Goal: Task Accomplishment & Management: Use online tool/utility

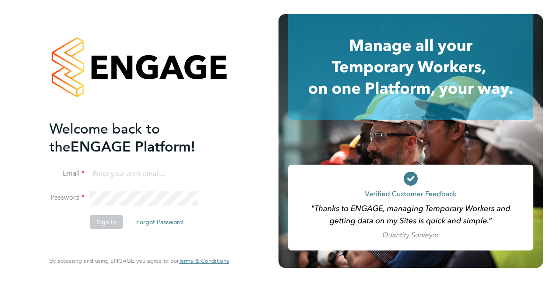
type input "calum.madden@vistry.co.uk"
click at [101, 223] on button "Sign In" at bounding box center [106, 222] width 33 height 14
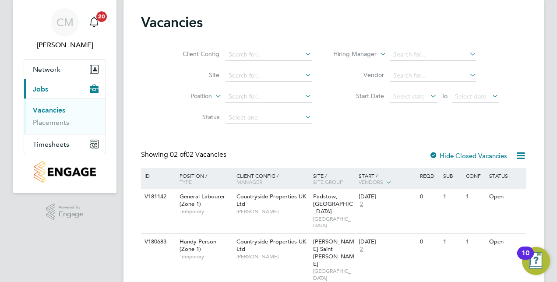
scroll to position [38, 0]
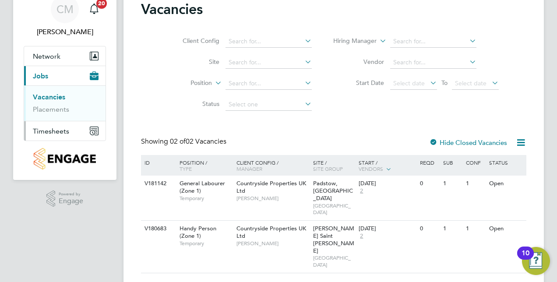
click at [48, 137] on button "Timesheets" at bounding box center [64, 130] width 81 height 19
click at [52, 113] on link "Timesheets" at bounding box center [51, 116] width 36 height 8
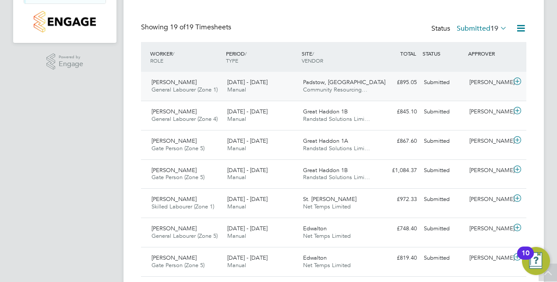
click at [517, 79] on icon at bounding box center [517, 81] width 11 height 7
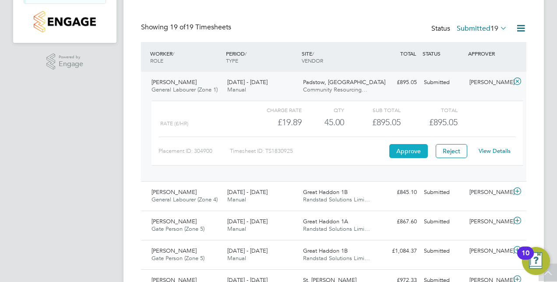
click at [409, 153] on button "Approve" at bounding box center [408, 151] width 39 height 14
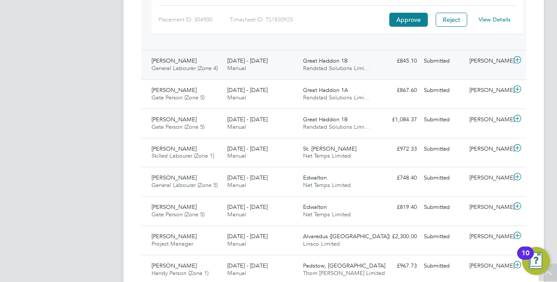
click at [516, 59] on icon at bounding box center [517, 59] width 11 height 7
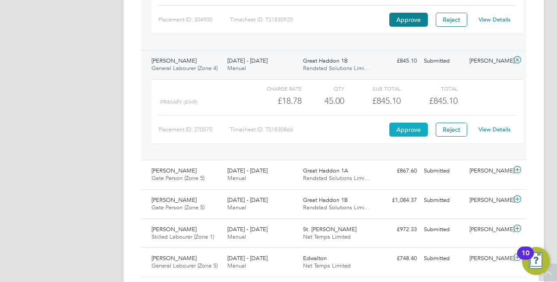
click at [400, 129] on button "Approve" at bounding box center [408, 130] width 39 height 14
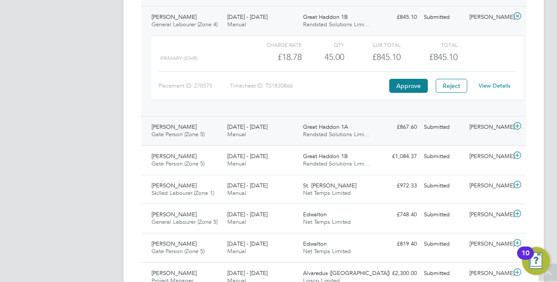
click at [518, 123] on icon at bounding box center [517, 126] width 11 height 7
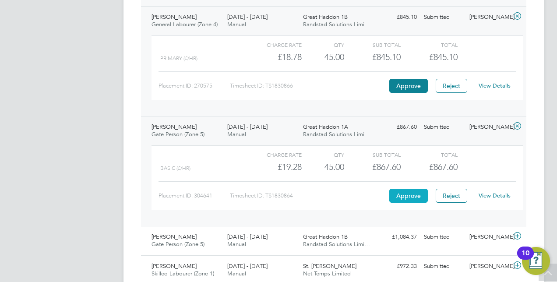
click at [402, 197] on button "Approve" at bounding box center [408, 196] width 39 height 14
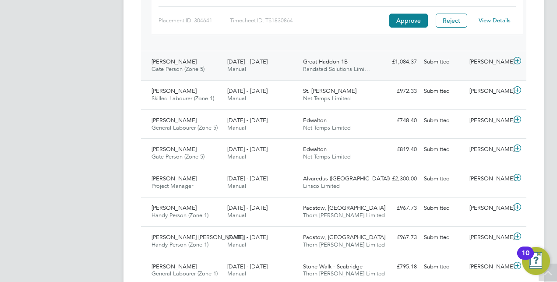
click at [516, 59] on icon at bounding box center [517, 60] width 11 height 7
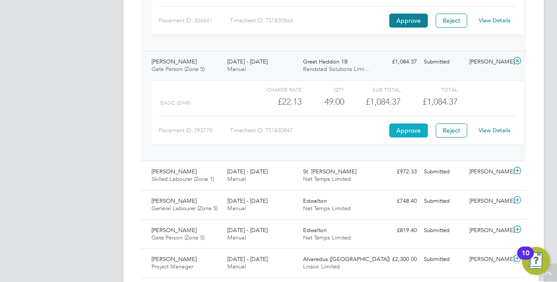
click at [408, 129] on button "Approve" at bounding box center [408, 130] width 39 height 14
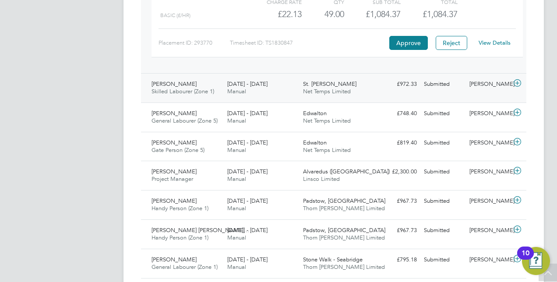
click at [518, 84] on icon at bounding box center [517, 83] width 11 height 7
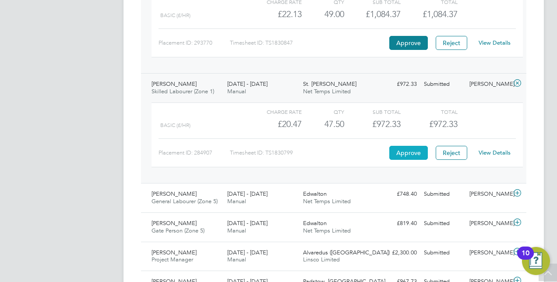
click at [407, 153] on button "Approve" at bounding box center [408, 153] width 39 height 14
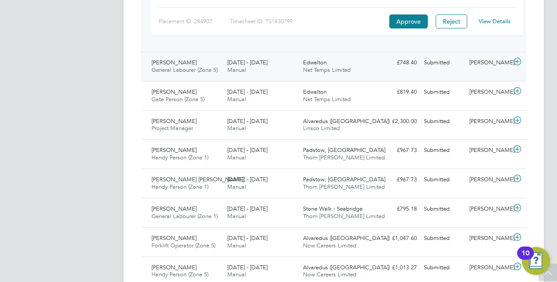
click at [515, 63] on icon at bounding box center [517, 61] width 11 height 7
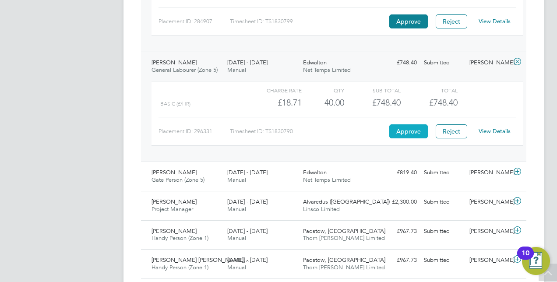
click at [414, 125] on button "Approve" at bounding box center [408, 131] width 39 height 14
click at [517, 173] on icon at bounding box center [517, 171] width 11 height 7
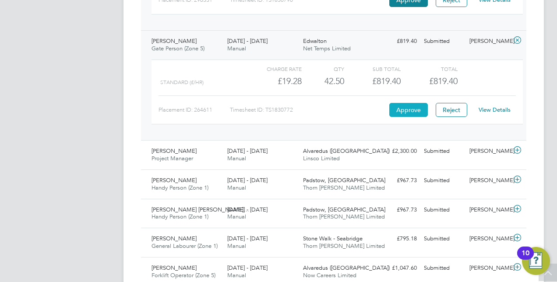
click at [403, 106] on button "Approve" at bounding box center [408, 110] width 39 height 14
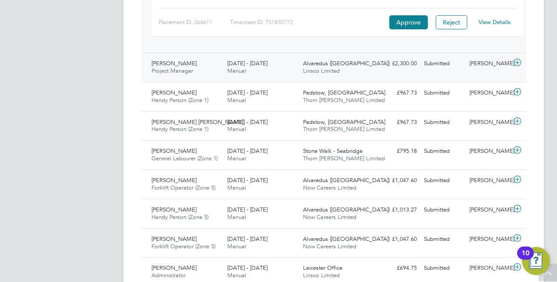
click at [516, 59] on icon at bounding box center [517, 62] width 11 height 7
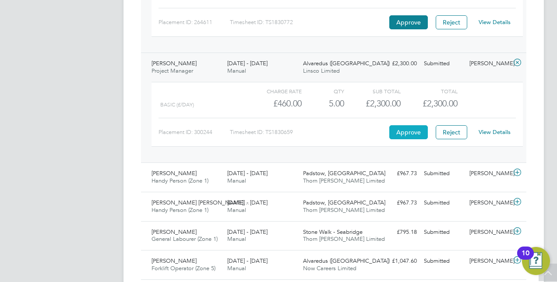
click at [416, 125] on button "Approve" at bounding box center [408, 132] width 39 height 14
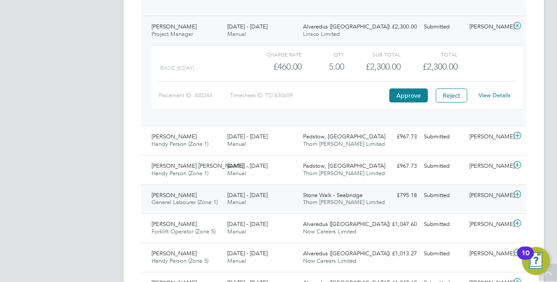
scroll to position [1050, 0]
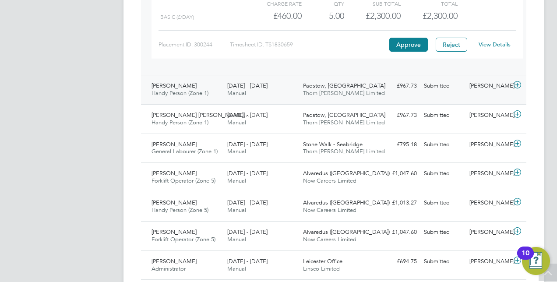
click at [512, 81] on icon at bounding box center [517, 84] width 11 height 7
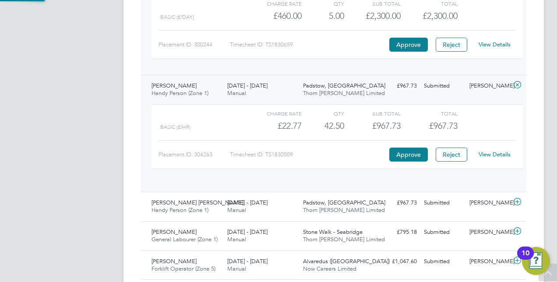
scroll to position [15, 85]
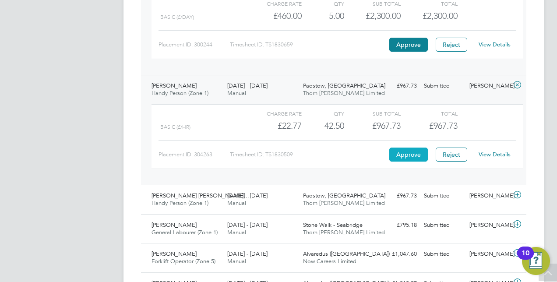
click at [415, 150] on button "Approve" at bounding box center [408, 154] width 39 height 14
click at [515, 194] on icon at bounding box center [517, 194] width 11 height 7
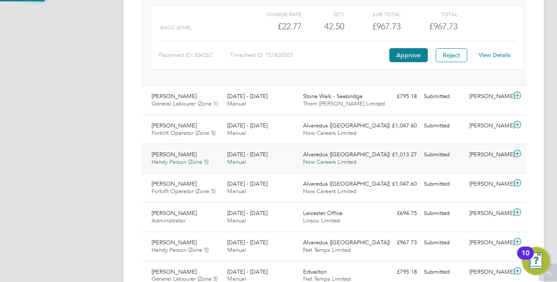
scroll to position [1269, 0]
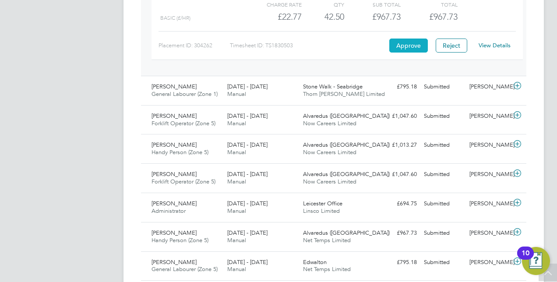
click at [410, 39] on button "Approve" at bounding box center [408, 46] width 39 height 14
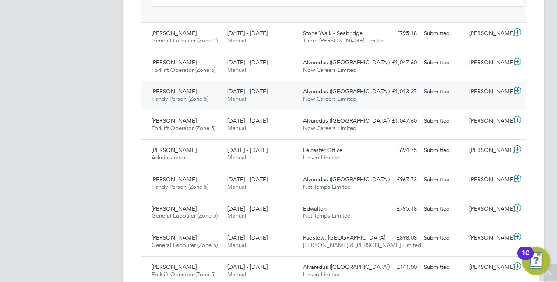
scroll to position [1308, 0]
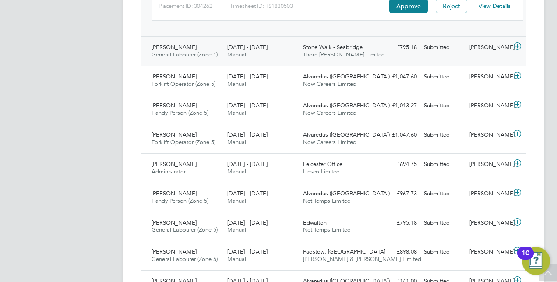
click at [516, 43] on icon at bounding box center [517, 46] width 11 height 7
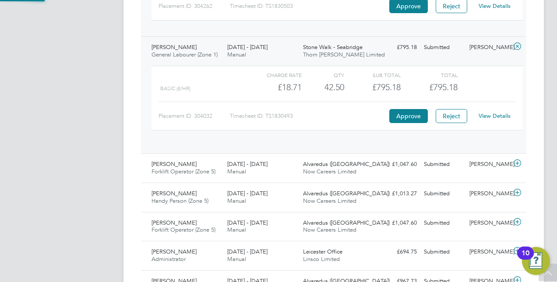
scroll to position [15, 85]
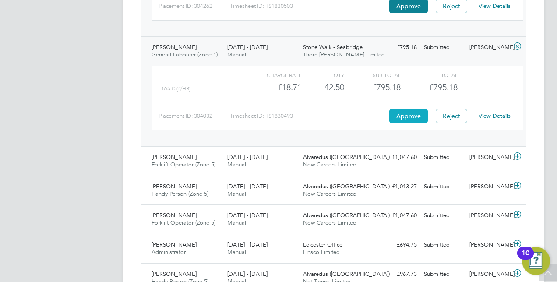
click at [414, 109] on button "Approve" at bounding box center [408, 116] width 39 height 14
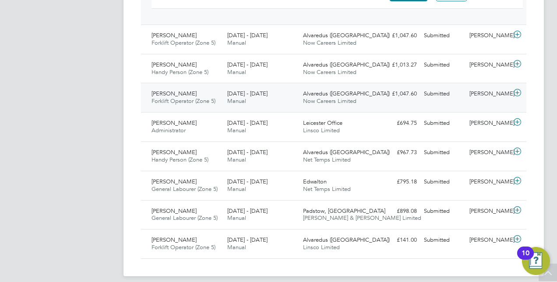
scroll to position [1433, 0]
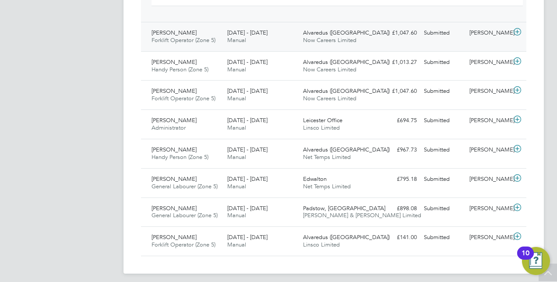
click at [515, 30] on icon at bounding box center [517, 31] width 11 height 7
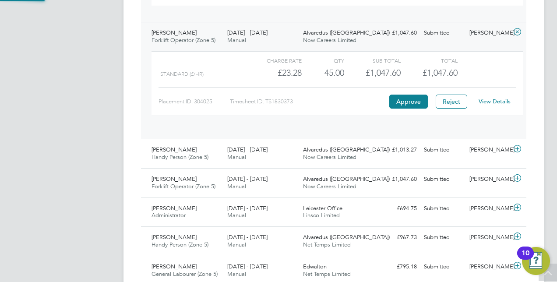
scroll to position [15, 85]
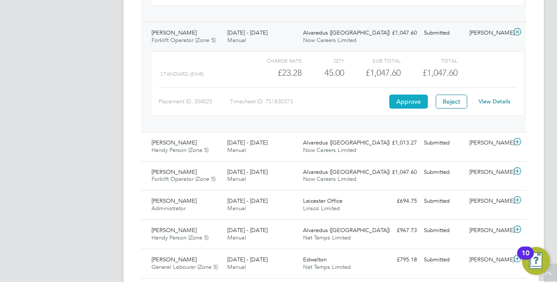
click at [417, 95] on button "Approve" at bounding box center [408, 102] width 39 height 14
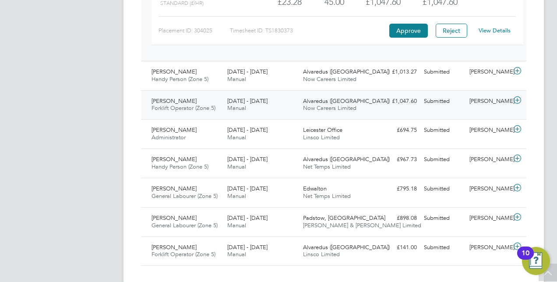
scroll to position [1513, 0]
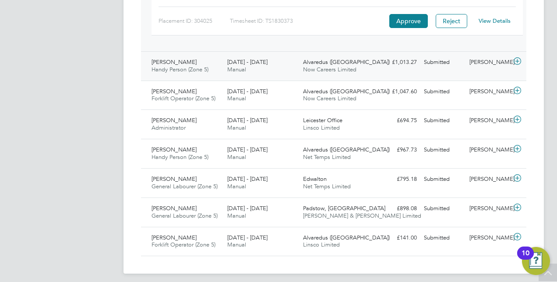
click at [521, 58] on icon at bounding box center [517, 61] width 11 height 7
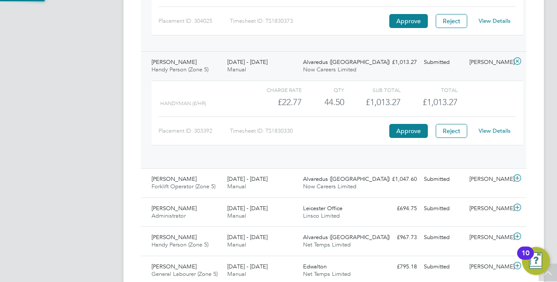
scroll to position [4, 4]
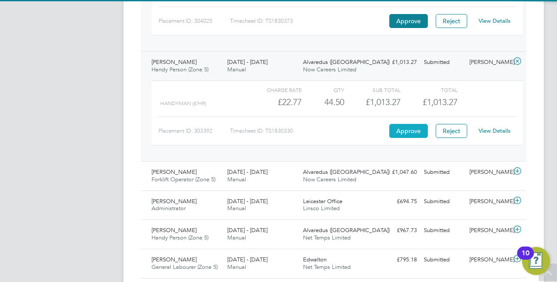
click at [397, 124] on button "Approve" at bounding box center [408, 131] width 39 height 14
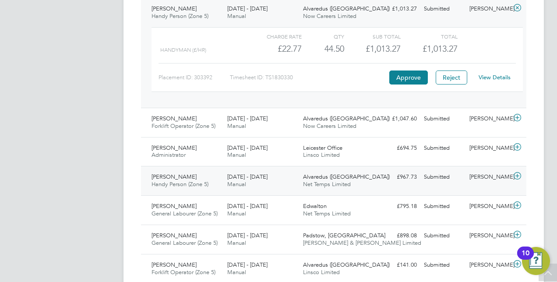
scroll to position [1594, 0]
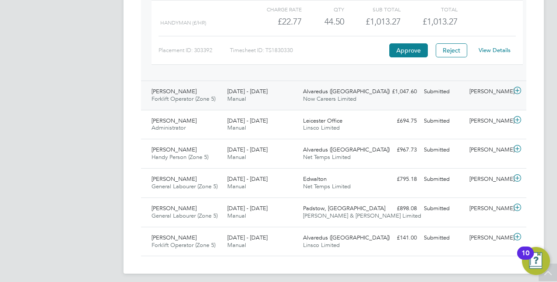
click at [522, 87] on icon at bounding box center [517, 90] width 11 height 7
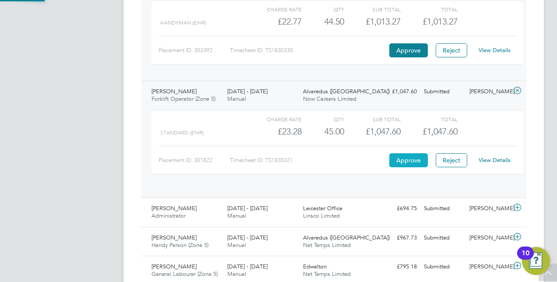
scroll to position [4, 4]
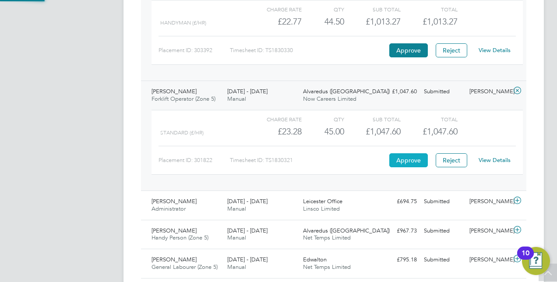
click at [414, 158] on button "Approve" at bounding box center [408, 160] width 39 height 14
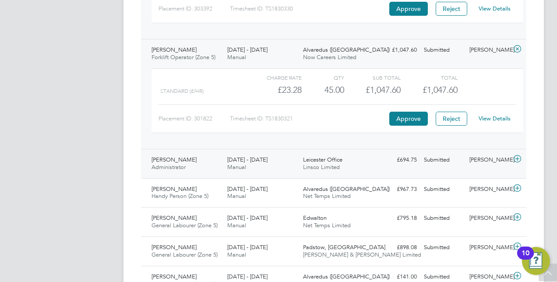
scroll to position [1674, 0]
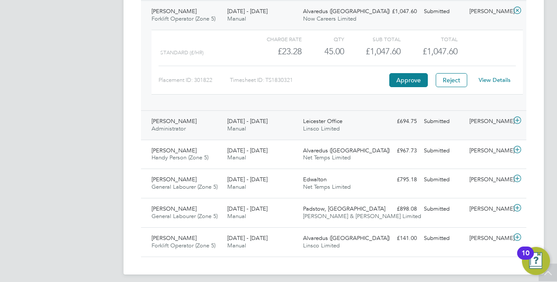
click at [518, 117] on icon at bounding box center [517, 120] width 11 height 7
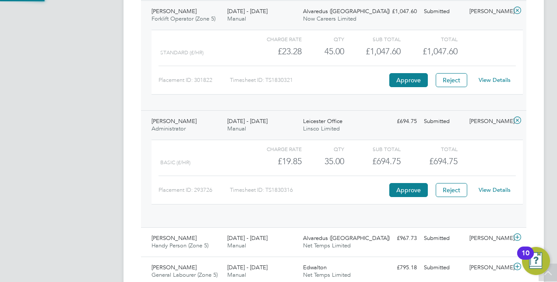
scroll to position [4, 4]
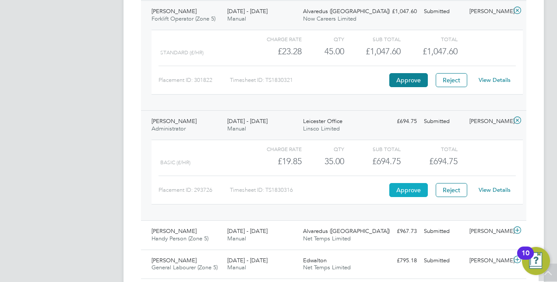
click at [405, 183] on button "Approve" at bounding box center [408, 190] width 39 height 14
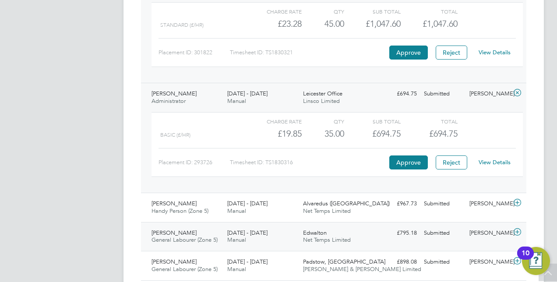
scroll to position [1754, 0]
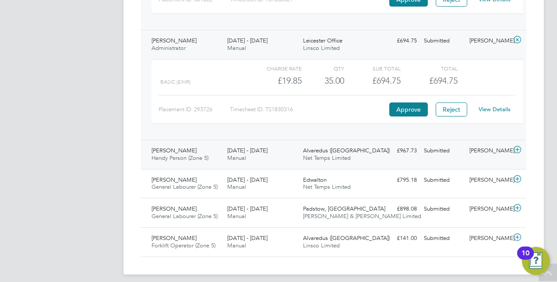
click at [515, 146] on icon at bounding box center [517, 149] width 11 height 7
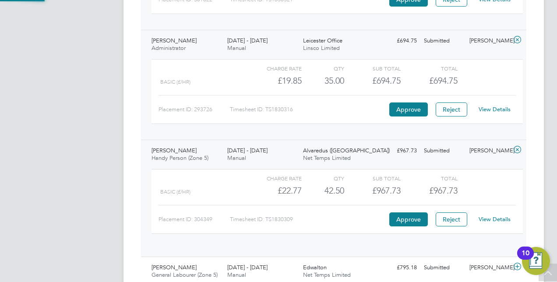
scroll to position [4, 4]
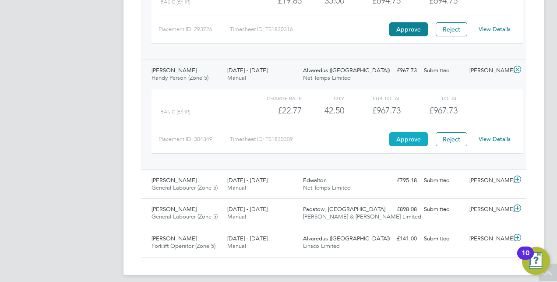
click at [401, 132] on button "Approve" at bounding box center [408, 139] width 39 height 14
click at [520, 176] on icon at bounding box center [517, 179] width 11 height 7
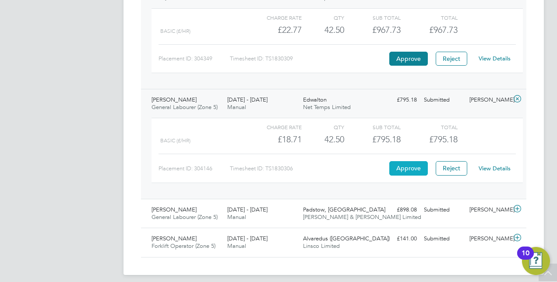
click at [411, 161] on button "Approve" at bounding box center [408, 168] width 39 height 14
drag, startPoint x: 519, startPoint y: 200, endPoint x: 513, endPoint y: 202, distance: 6.0
click at [518, 205] on icon at bounding box center [517, 208] width 11 height 7
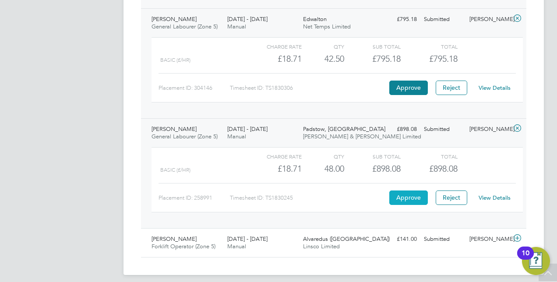
click at [418, 192] on button "Approve" at bounding box center [408, 197] width 39 height 14
click at [515, 235] on icon at bounding box center [517, 238] width 11 height 7
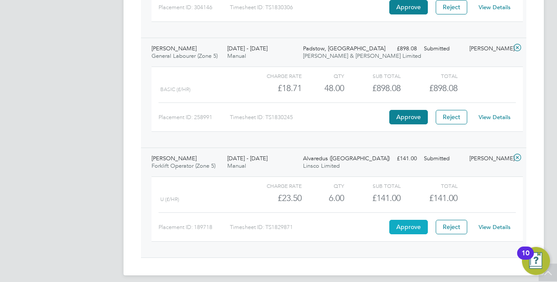
click at [413, 221] on button "Approve" at bounding box center [408, 227] width 39 height 14
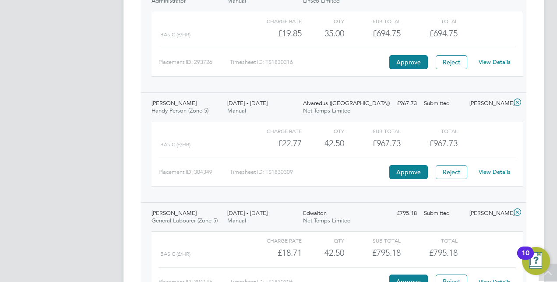
scroll to position [1770, 0]
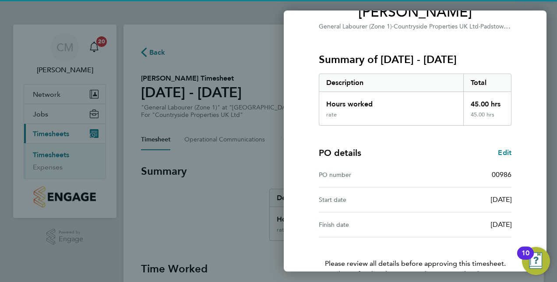
scroll to position [137, 0]
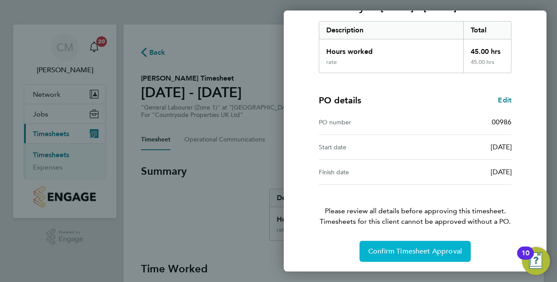
click at [442, 256] on button "Confirm Timesheet Approval" at bounding box center [414, 251] width 111 height 21
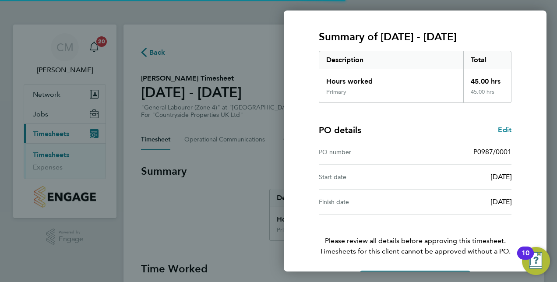
scroll to position [137, 0]
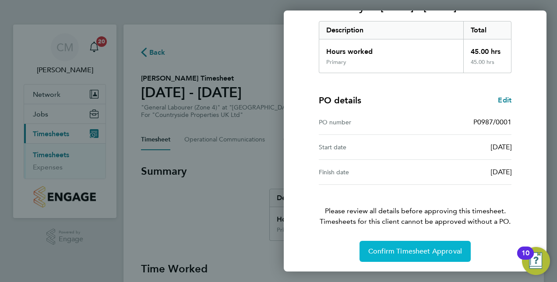
click at [440, 245] on button "Confirm Timesheet Approval" at bounding box center [414, 251] width 111 height 21
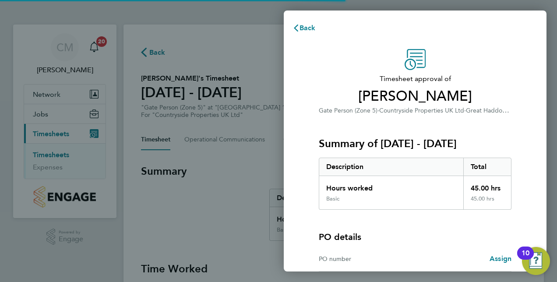
scroll to position [87, 0]
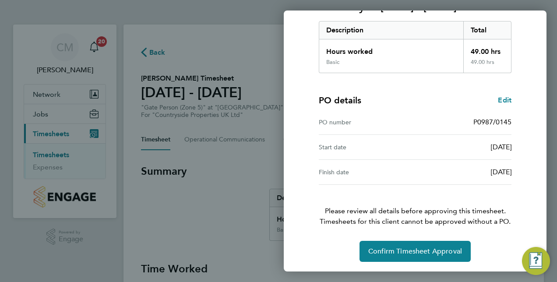
click at [451, 261] on div "Timesheet approval of Marius Jankauskas Gate Person (Zone 5) · Countryside Prop…" at bounding box center [415, 87] width 263 height 370
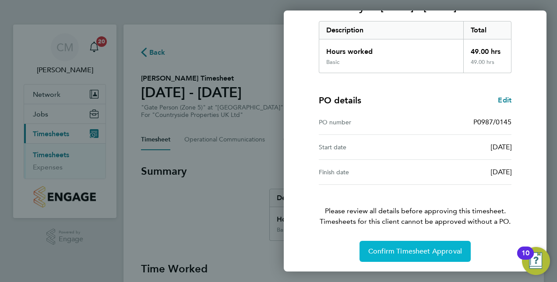
click at [450, 253] on span "Confirm Timesheet Approval" at bounding box center [415, 251] width 94 height 9
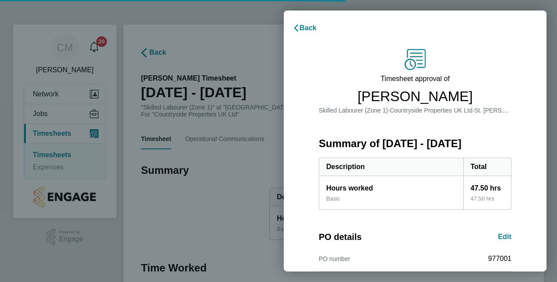
scroll to position [137, 0]
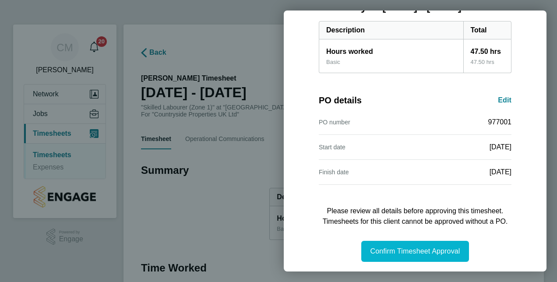
click at [440, 242] on button "Confirm Timesheet Approval" at bounding box center [414, 251] width 107 height 21
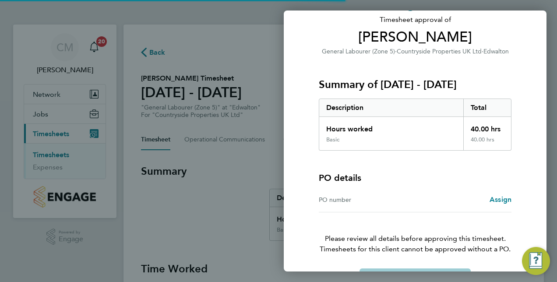
scroll to position [87, 0]
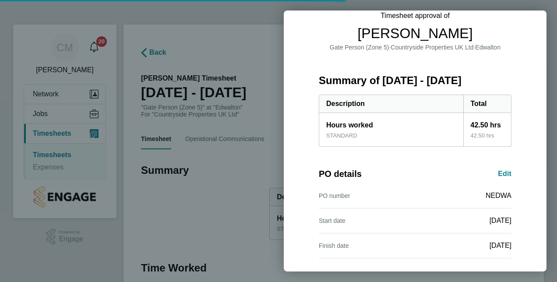
scroll to position [136, 0]
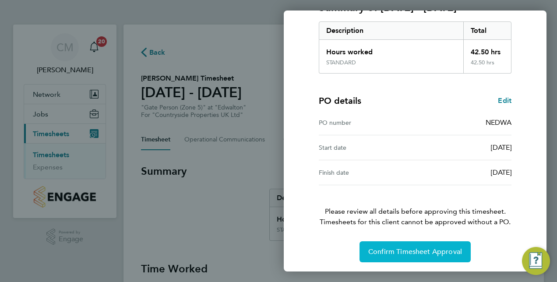
click at [452, 247] on span "Confirm Timesheet Approval" at bounding box center [415, 251] width 94 height 9
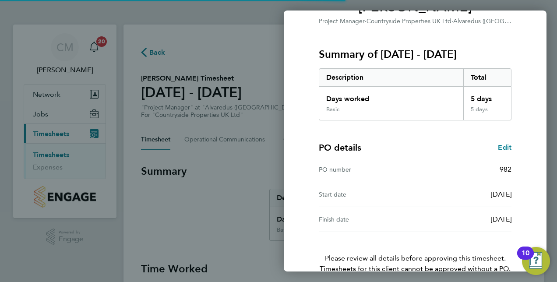
scroll to position [137, 0]
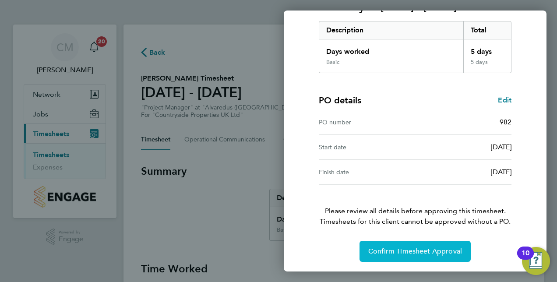
click at [438, 245] on button "Confirm Timesheet Approval" at bounding box center [414, 251] width 111 height 21
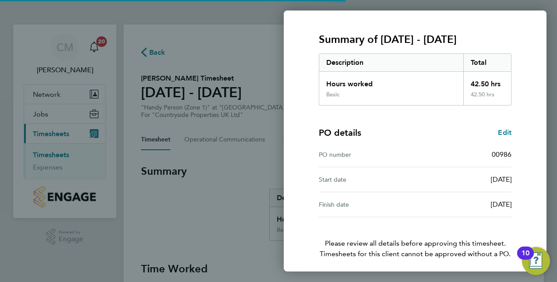
scroll to position [137, 0]
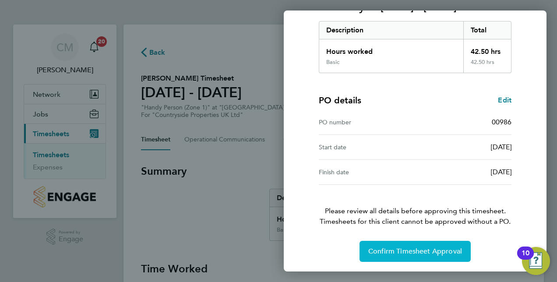
click at [445, 245] on button "Confirm Timesheet Approval" at bounding box center [414, 251] width 111 height 21
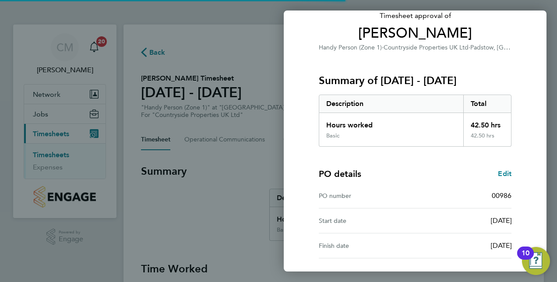
scroll to position [137, 0]
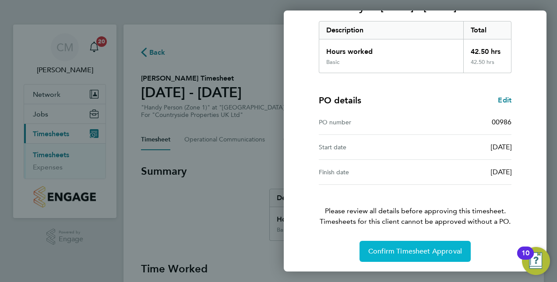
click at [417, 245] on button "Confirm Timesheet Approval" at bounding box center [414, 251] width 111 height 21
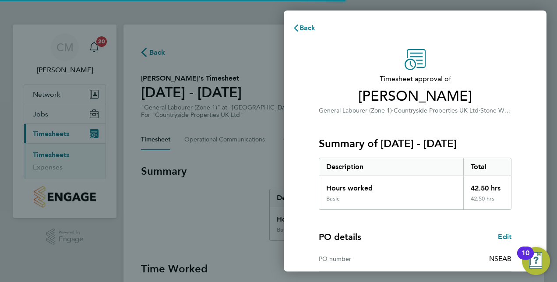
scroll to position [112, 0]
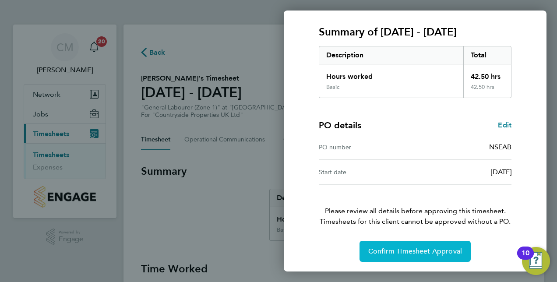
click at [432, 252] on span "Confirm Timesheet Approval" at bounding box center [415, 251] width 94 height 9
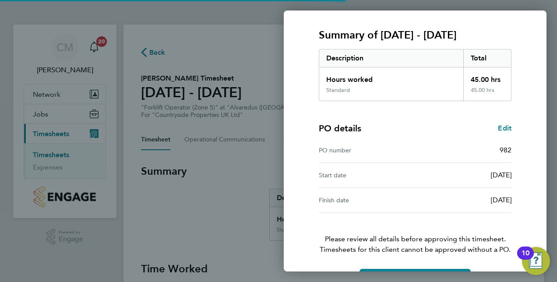
scroll to position [137, 0]
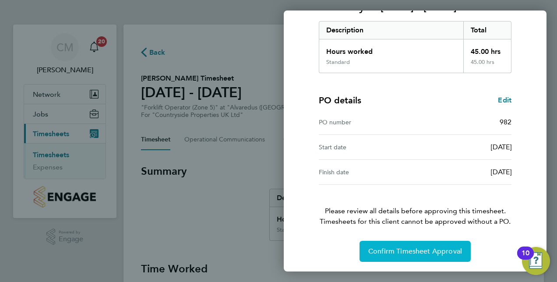
click at [449, 241] on button "Confirm Timesheet Approval" at bounding box center [414, 251] width 111 height 21
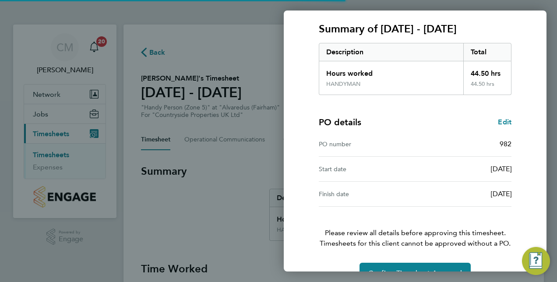
scroll to position [137, 0]
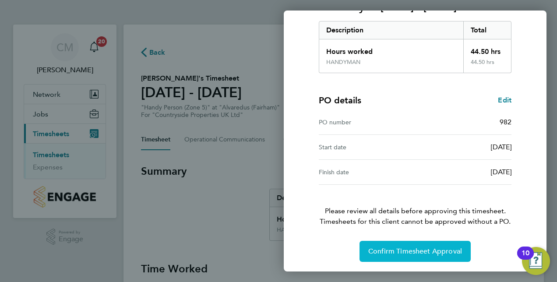
click at [440, 247] on span "Confirm Timesheet Approval" at bounding box center [415, 251] width 94 height 9
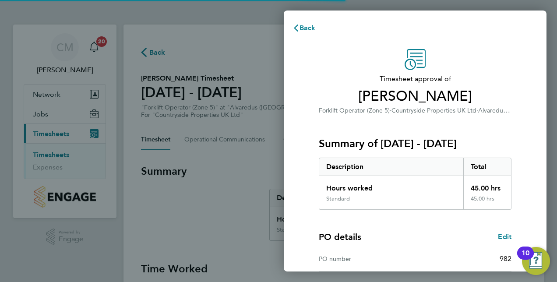
scroll to position [137, 0]
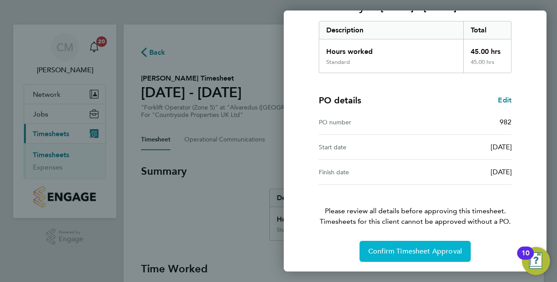
click at [428, 248] on span "Confirm Timesheet Approval" at bounding box center [415, 251] width 94 height 9
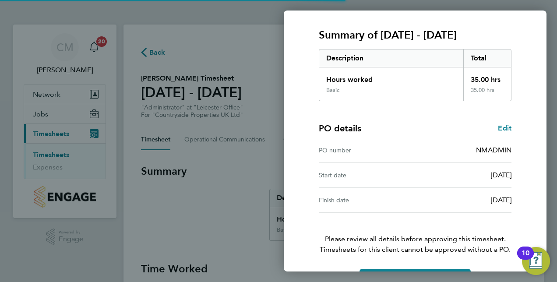
scroll to position [137, 0]
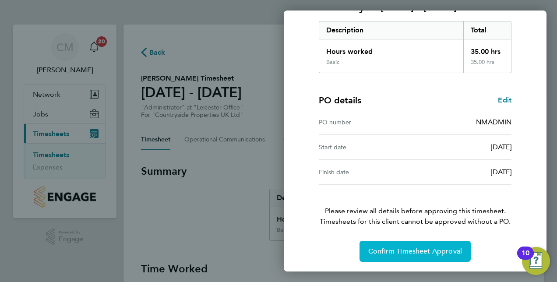
click at [436, 243] on button "Confirm Timesheet Approval" at bounding box center [414, 251] width 111 height 21
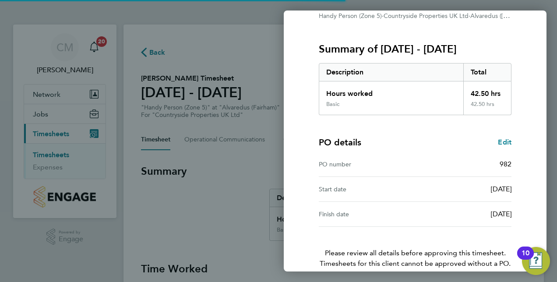
scroll to position [137, 0]
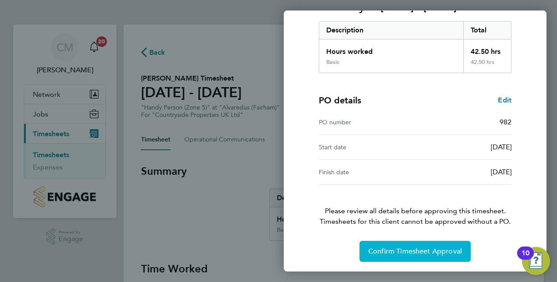
click at [443, 250] on span "Confirm Timesheet Approval" at bounding box center [415, 251] width 94 height 9
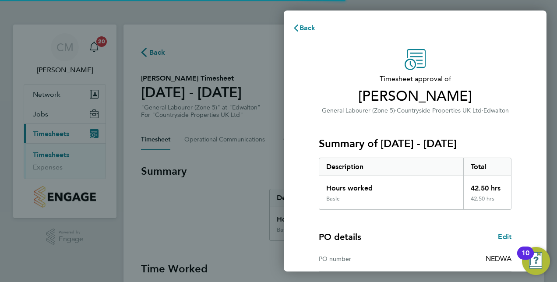
scroll to position [137, 0]
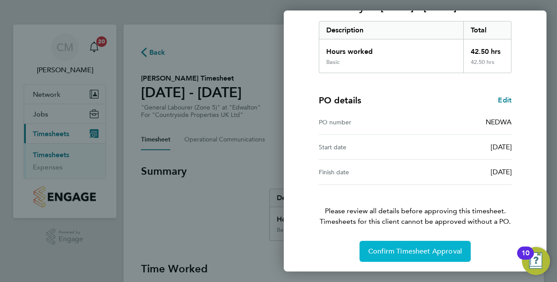
click at [445, 247] on span "Confirm Timesheet Approval" at bounding box center [415, 251] width 94 height 9
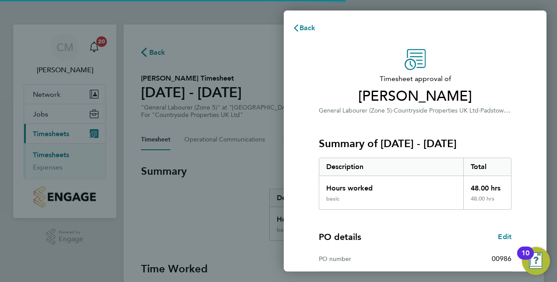
scroll to position [137, 0]
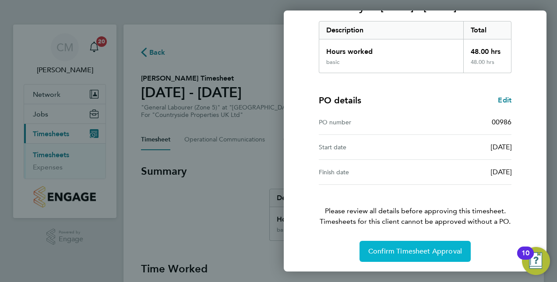
click at [443, 243] on button "Confirm Timesheet Approval" at bounding box center [414, 251] width 111 height 21
